Goal: Find contact information: Find contact information

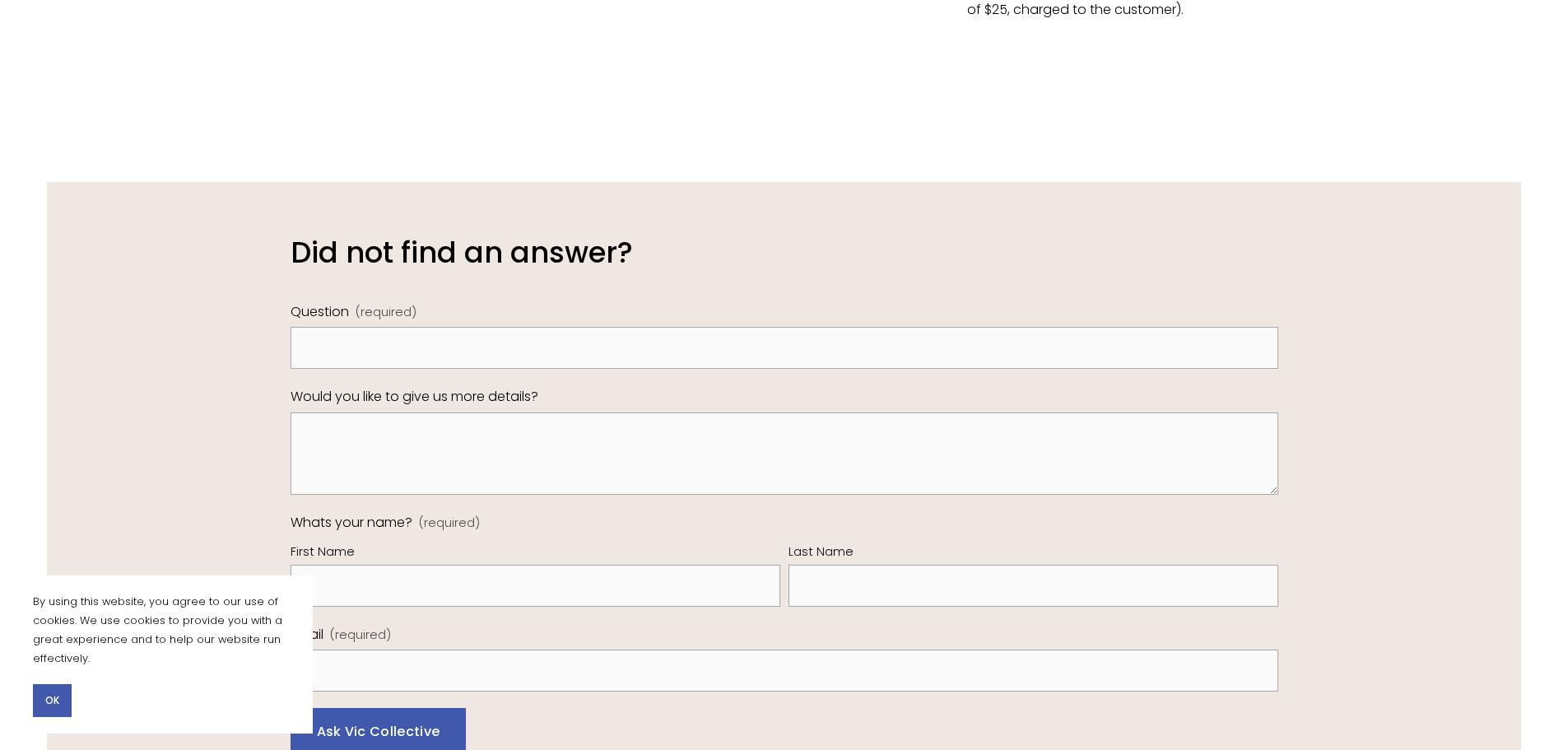
scroll to position [1343, 0]
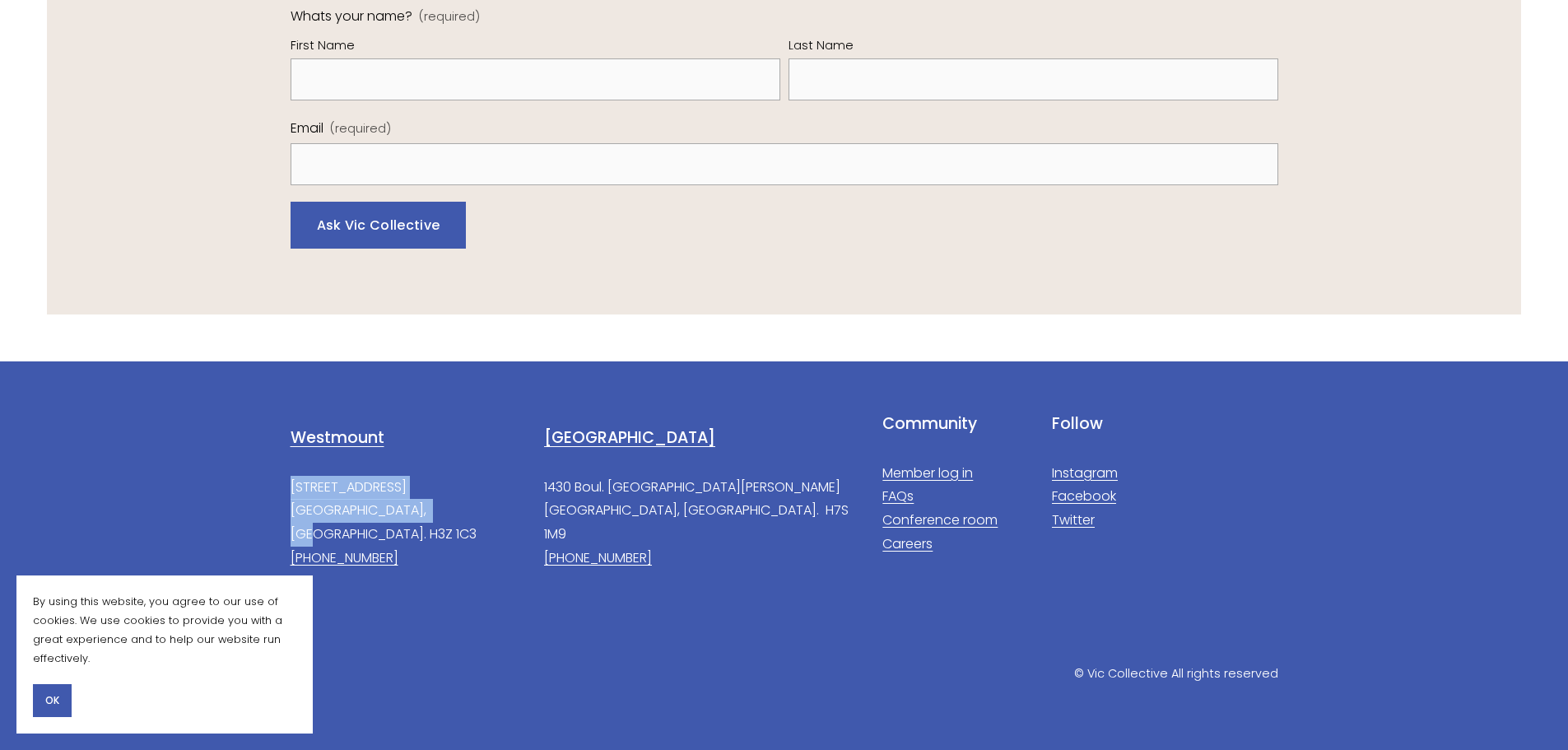
drag, startPoint x: 453, startPoint y: 513, endPoint x: 280, endPoint y: 483, distance: 175.6
click at [280, 483] on div "Westmount [STREET_ADDRESS]. H3Z 1C3 [PHONE_NUMBER]" at bounding box center [572, 499] width 593 height 171
copy p "[STREET_ADDRESS]. H3Z 1C3"
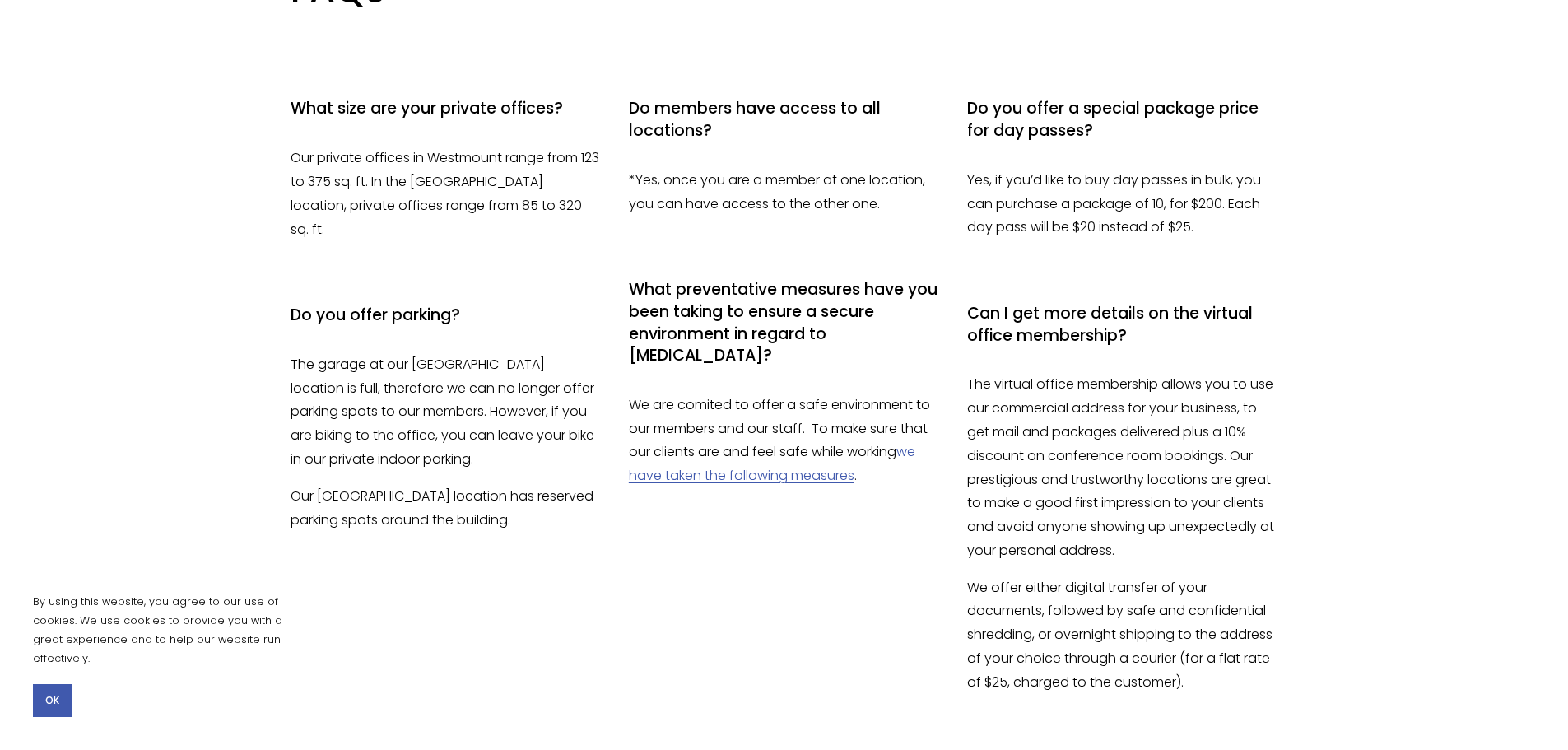
scroll to position [0, 0]
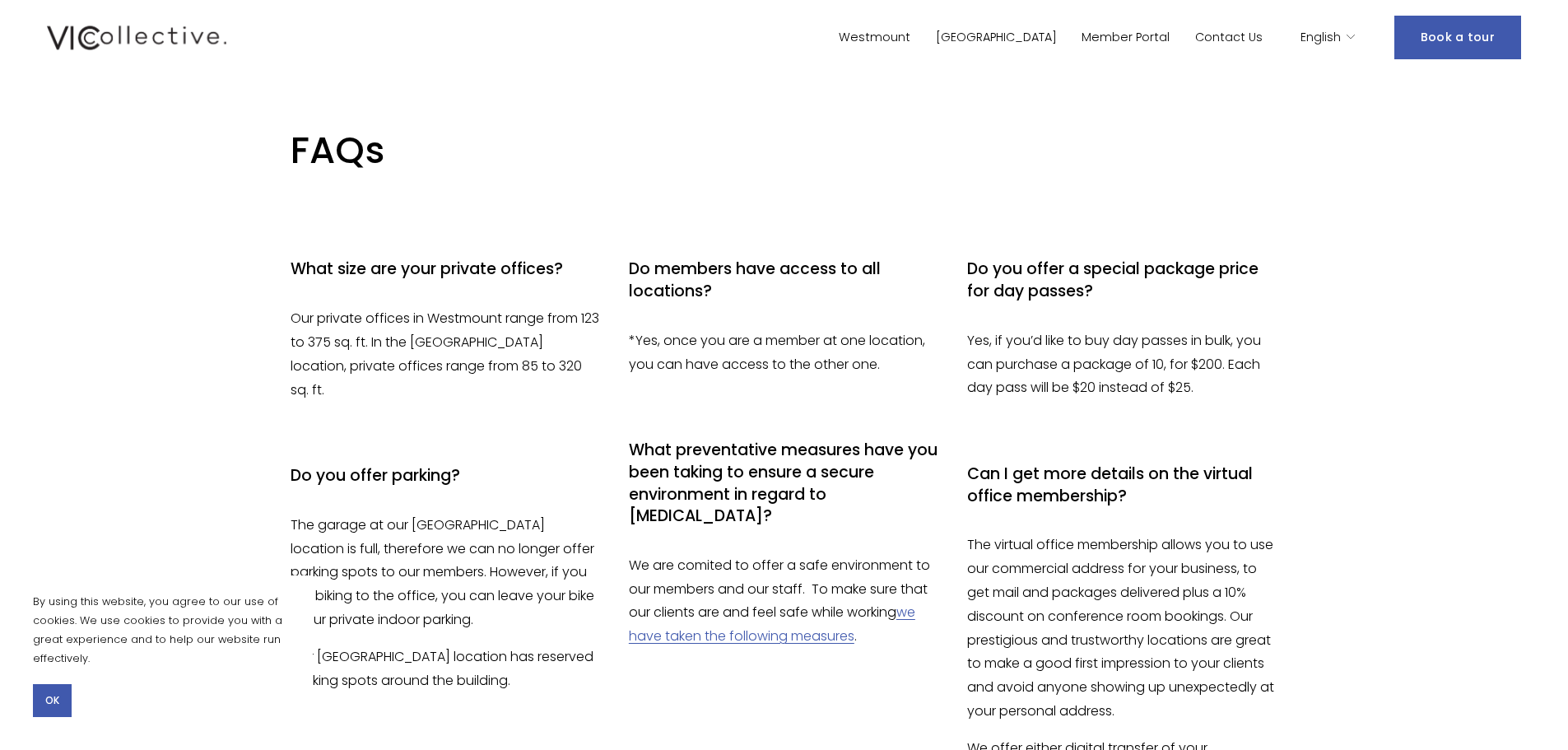
click at [910, 29] on link "Westmount" at bounding box center [874, 38] width 72 height 24
